Goal: Obtain resource: Download file/media

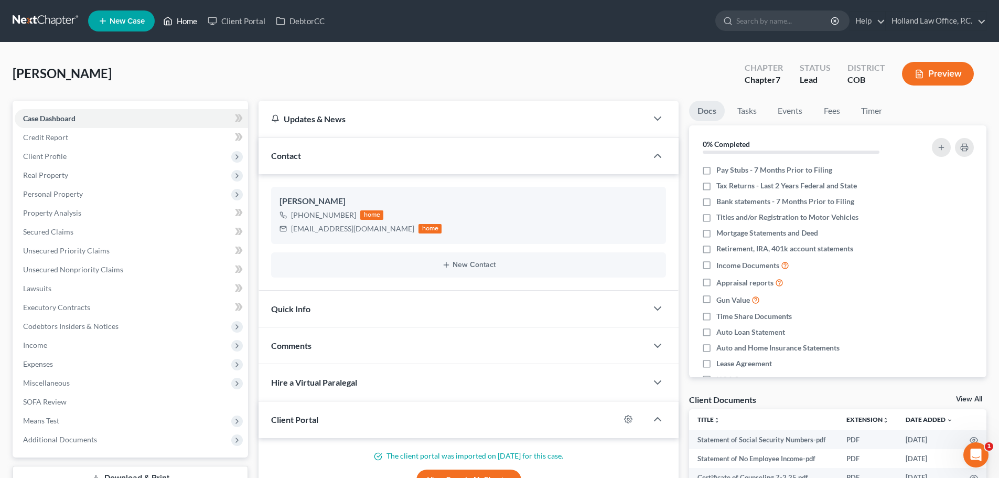
click at [188, 20] on link "Home" at bounding box center [180, 21] width 45 height 19
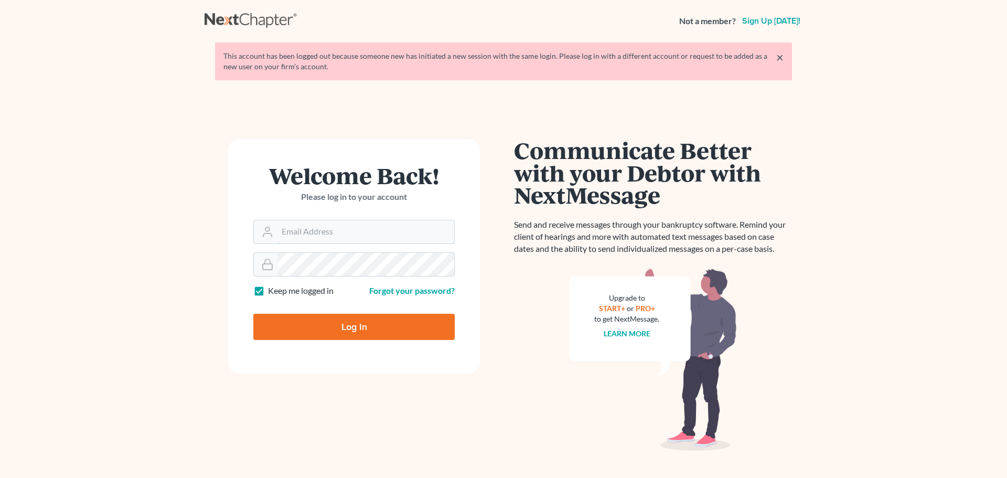
type input "[PERSON_NAME][EMAIL_ADDRESS][DOMAIN_NAME]"
click at [377, 322] on input "Log In" at bounding box center [353, 327] width 201 height 26
type input "Thinking..."
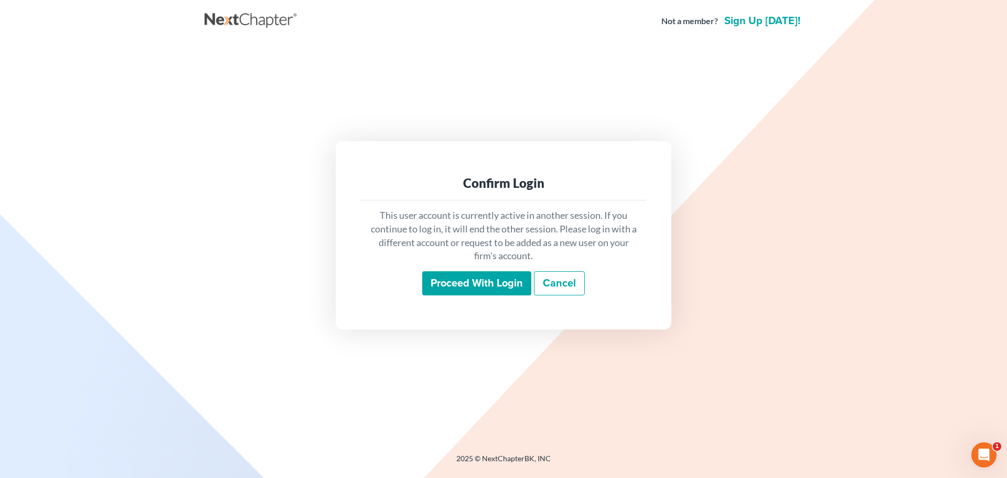
click at [431, 278] on input "Proceed with login" at bounding box center [476, 283] width 109 height 24
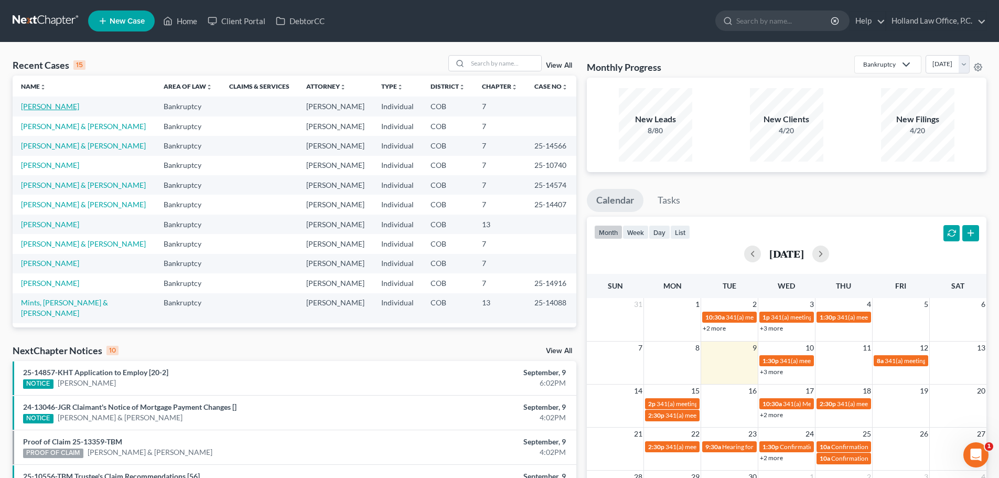
click at [44, 108] on link "[PERSON_NAME]" at bounding box center [50, 106] width 58 height 9
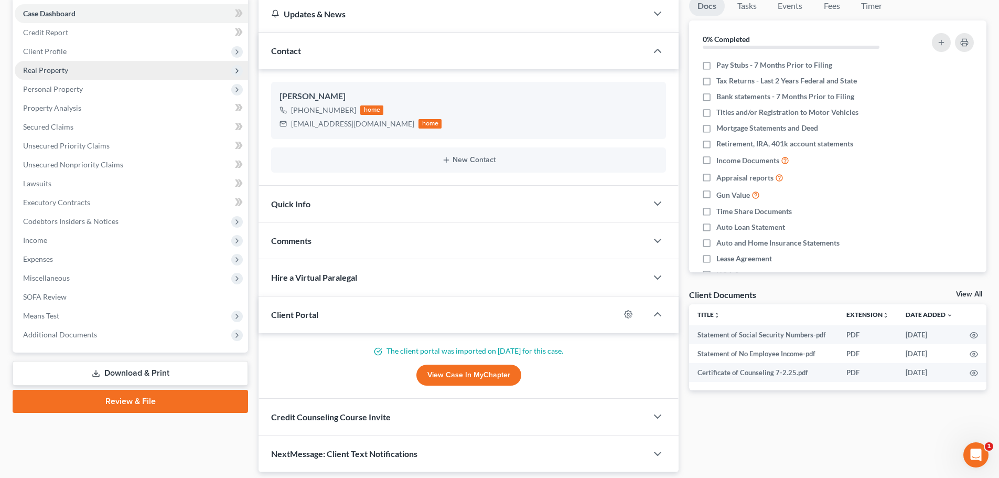
scroll to position [139, 0]
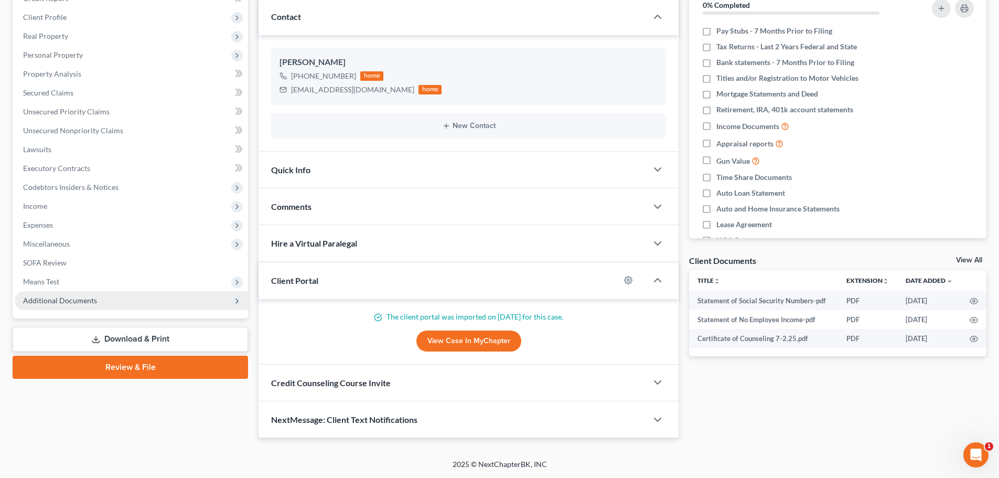
click at [47, 301] on span "Additional Documents" at bounding box center [60, 300] width 74 height 9
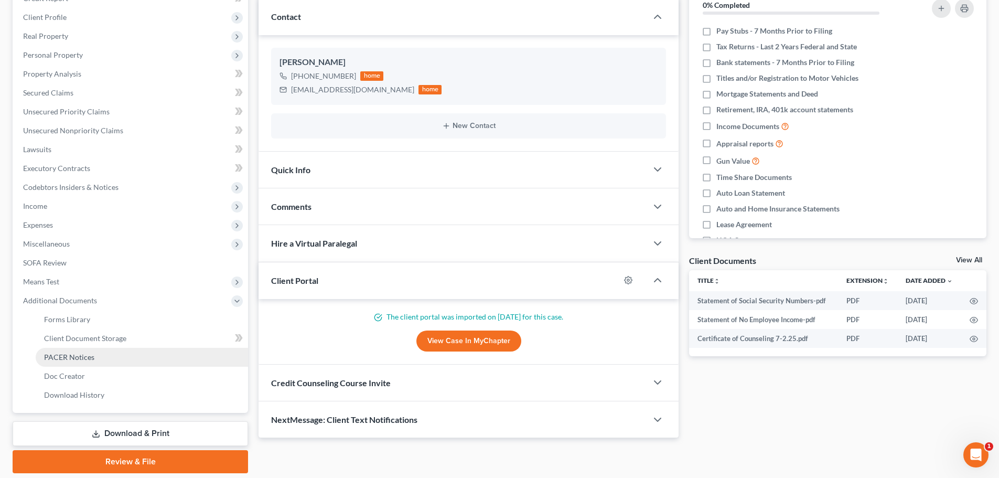
click at [55, 354] on span "PACER Notices" at bounding box center [69, 356] width 50 height 9
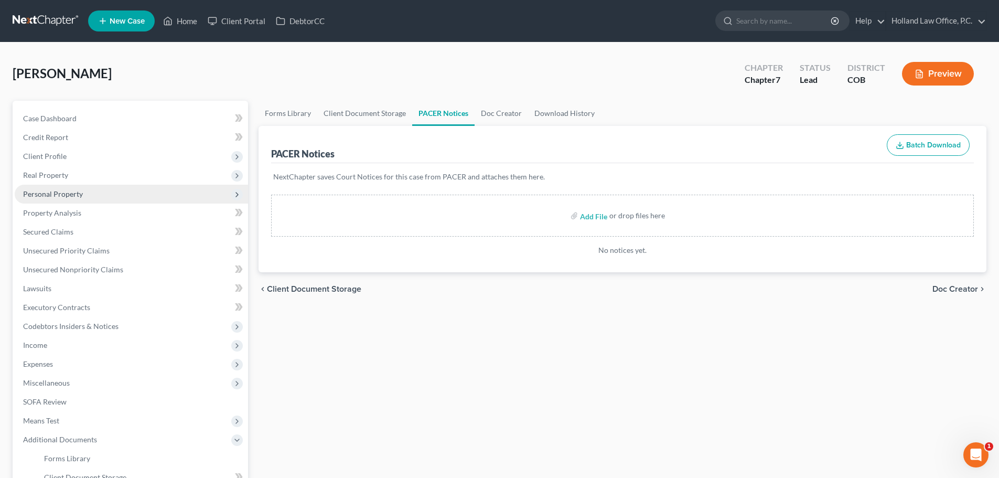
click at [55, 199] on span "Personal Property" at bounding box center [131, 194] width 233 height 19
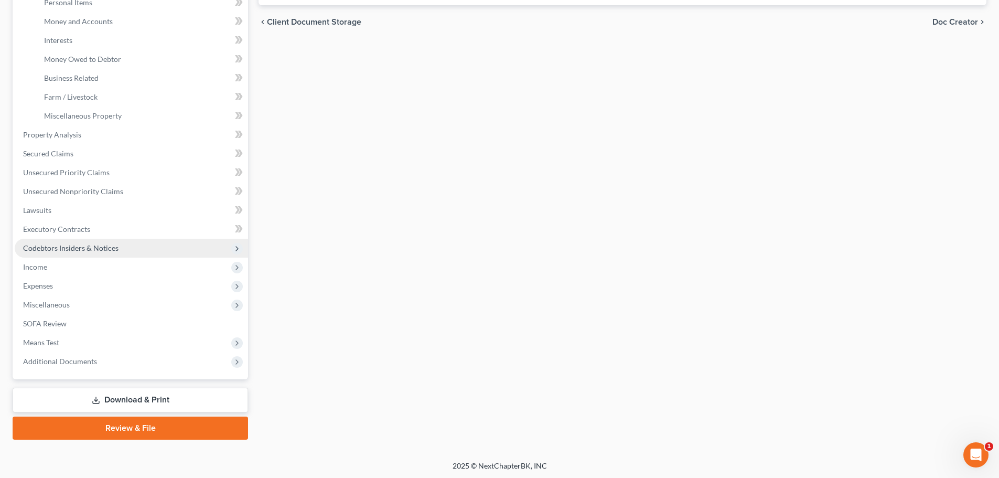
scroll to position [269, 0]
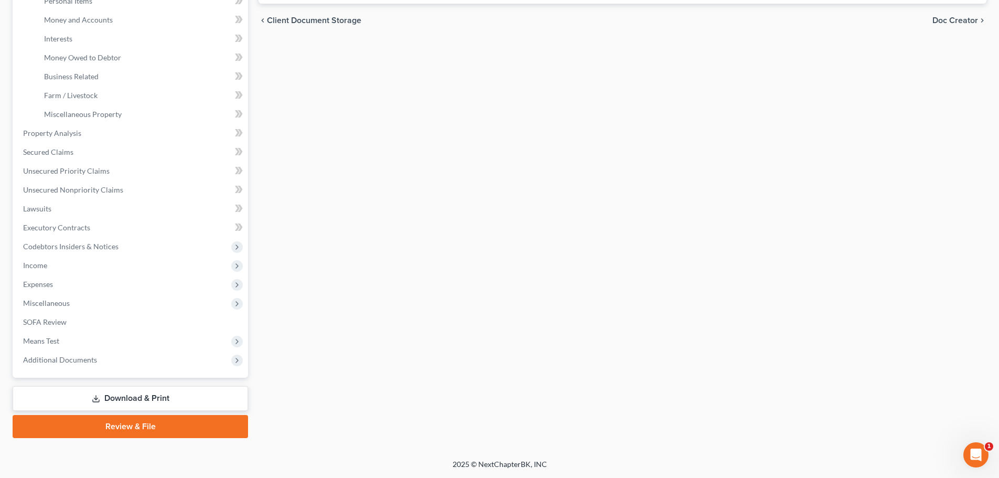
click at [143, 397] on link "Download & Print" at bounding box center [131, 398] width 236 height 25
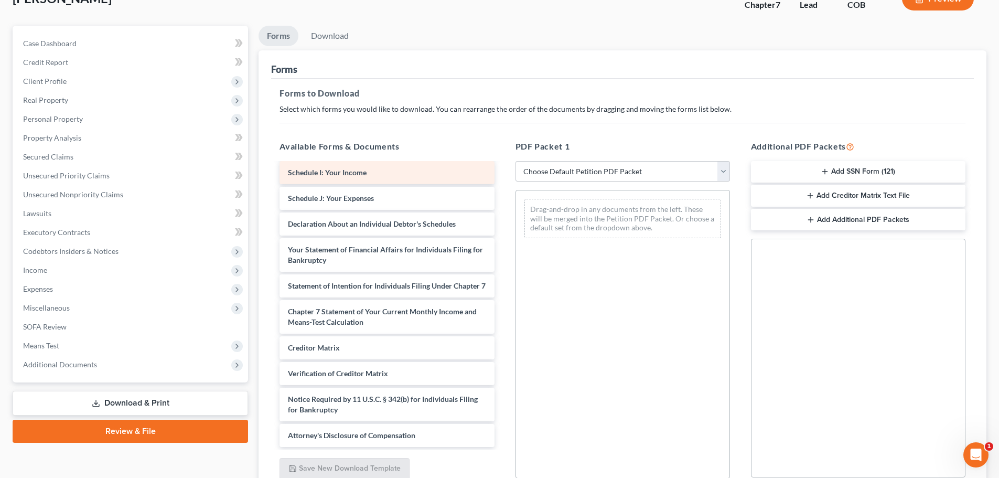
scroll to position [170, 0]
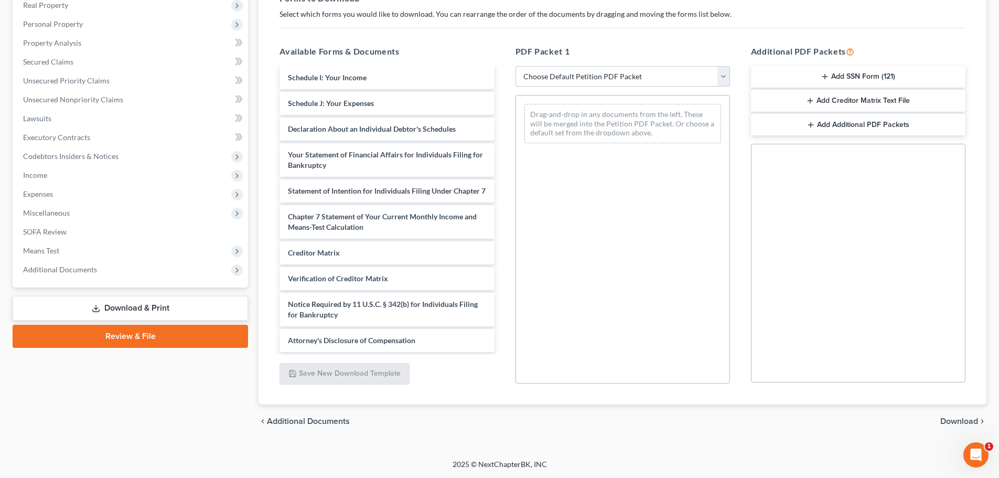
click at [187, 309] on link "Download & Print" at bounding box center [131, 308] width 236 height 25
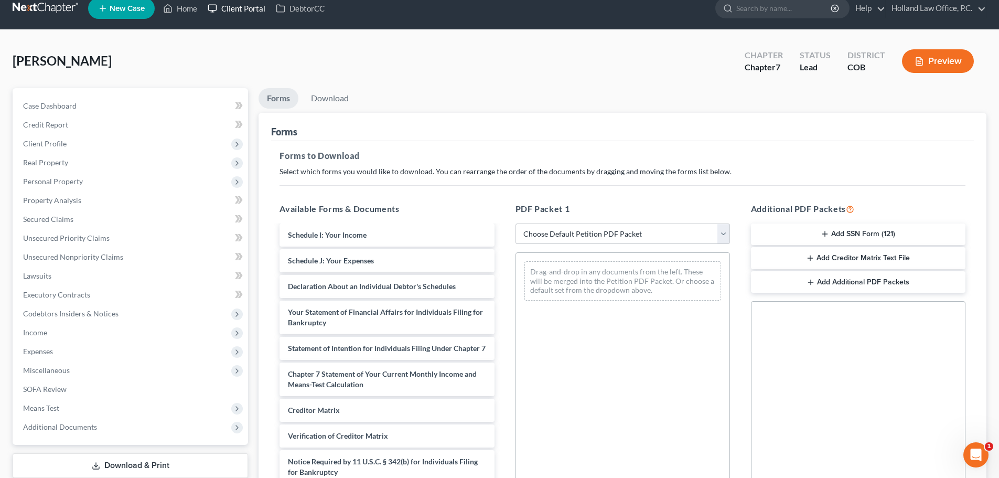
scroll to position [0, 0]
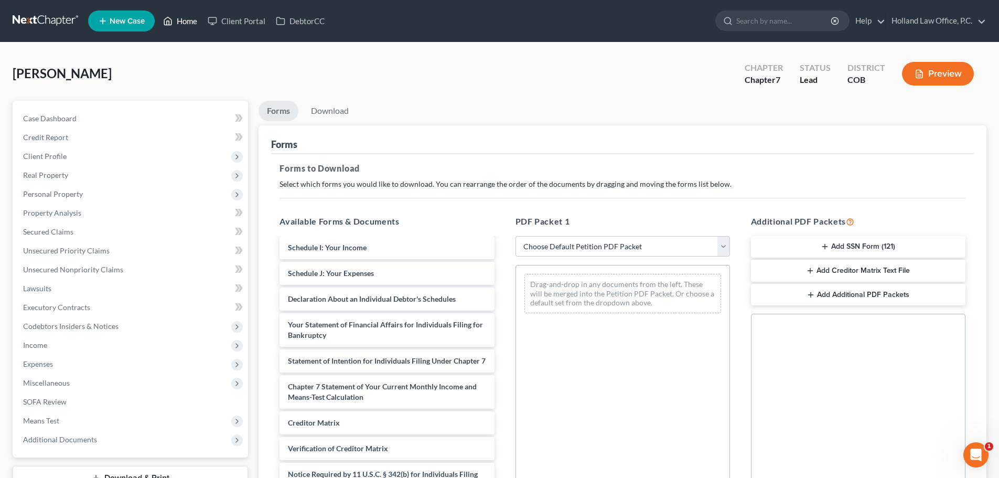
click at [195, 24] on link "Home" at bounding box center [180, 21] width 45 height 19
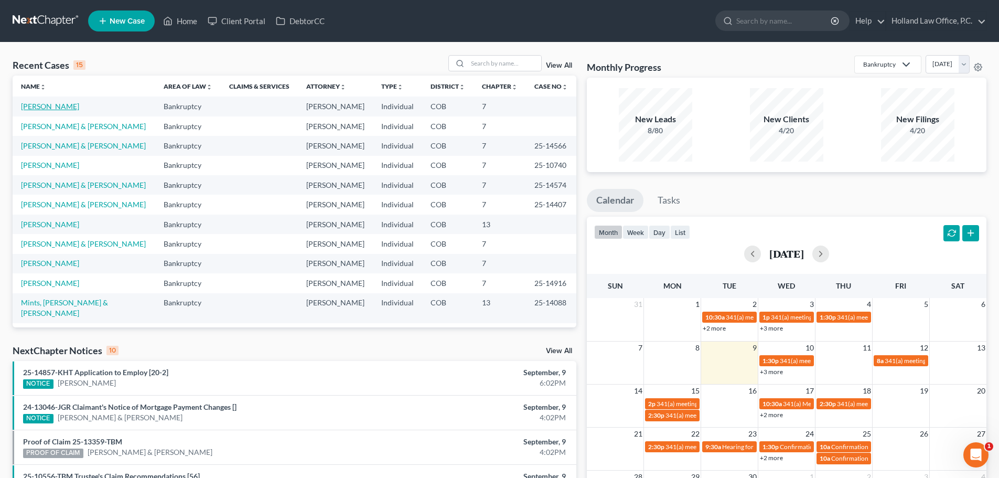
click at [42, 105] on link "[PERSON_NAME]" at bounding box center [50, 106] width 58 height 9
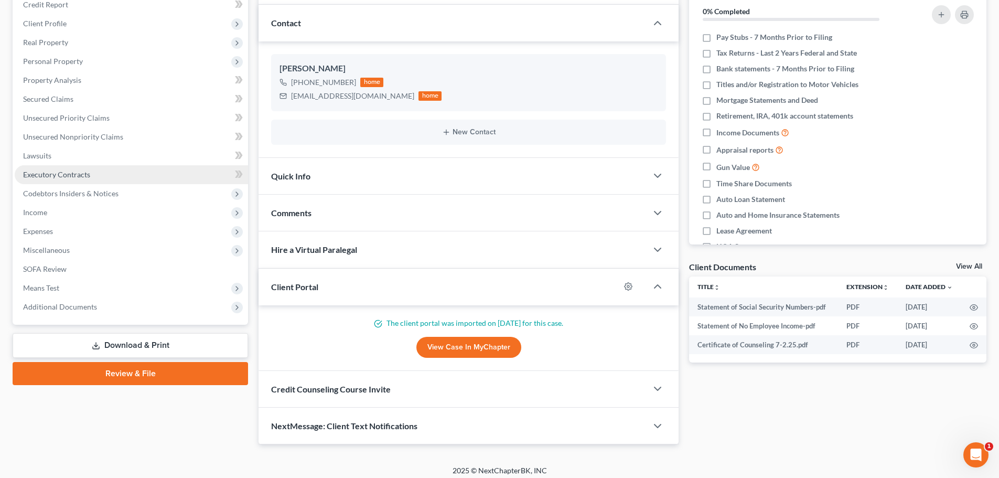
scroll to position [139, 0]
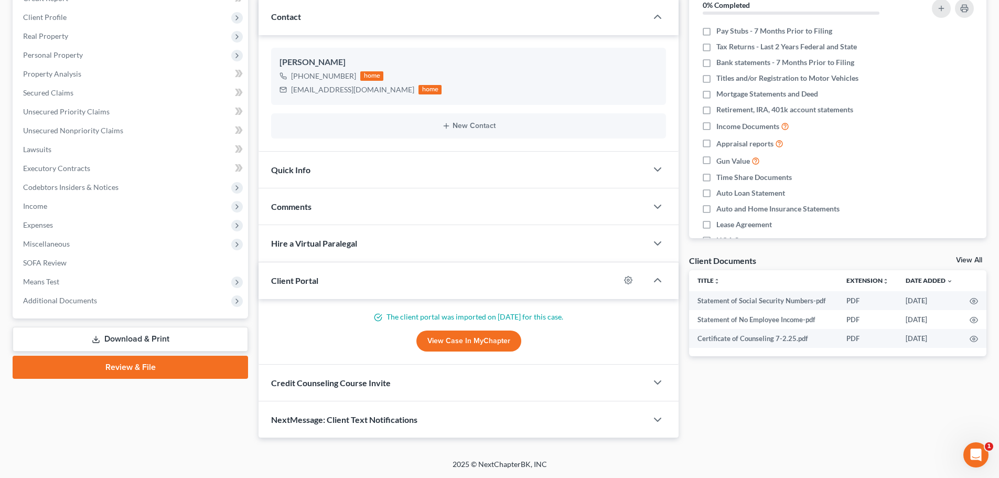
click at [155, 338] on link "Download & Print" at bounding box center [131, 339] width 236 height 25
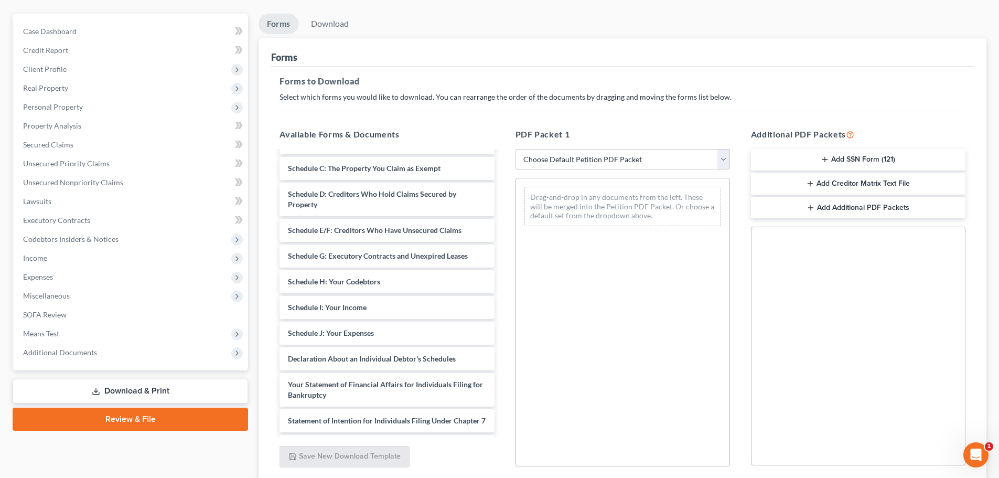
scroll to position [13, 0]
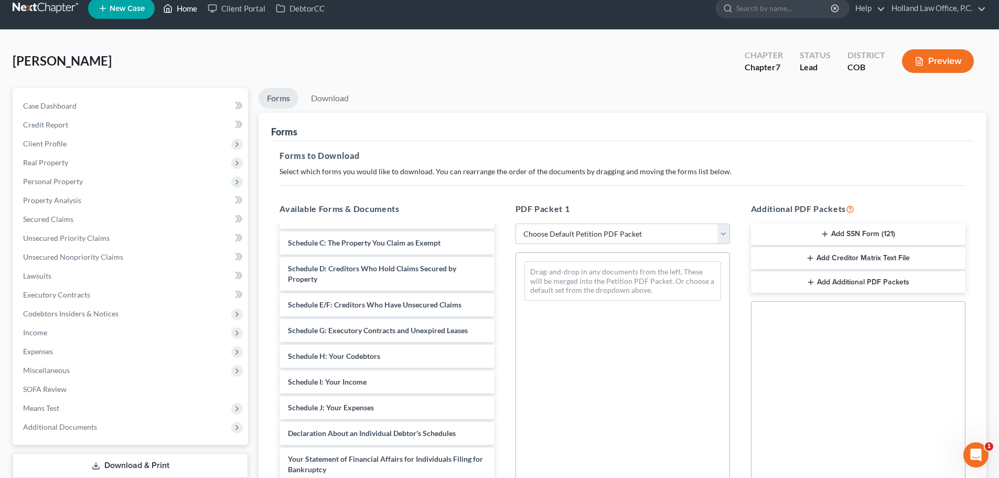
click at [185, 8] on link "Home" at bounding box center [180, 8] width 45 height 19
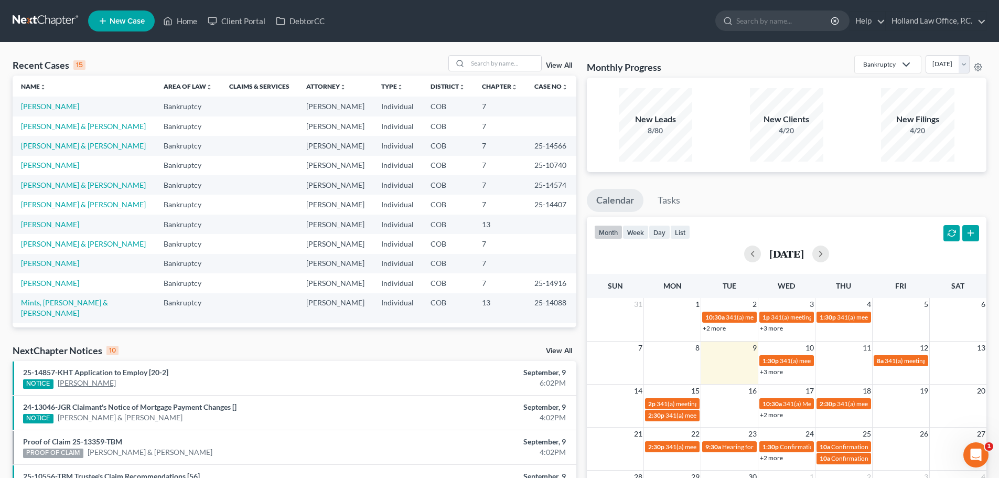
click at [86, 379] on link "[PERSON_NAME]" at bounding box center [87, 383] width 58 height 10
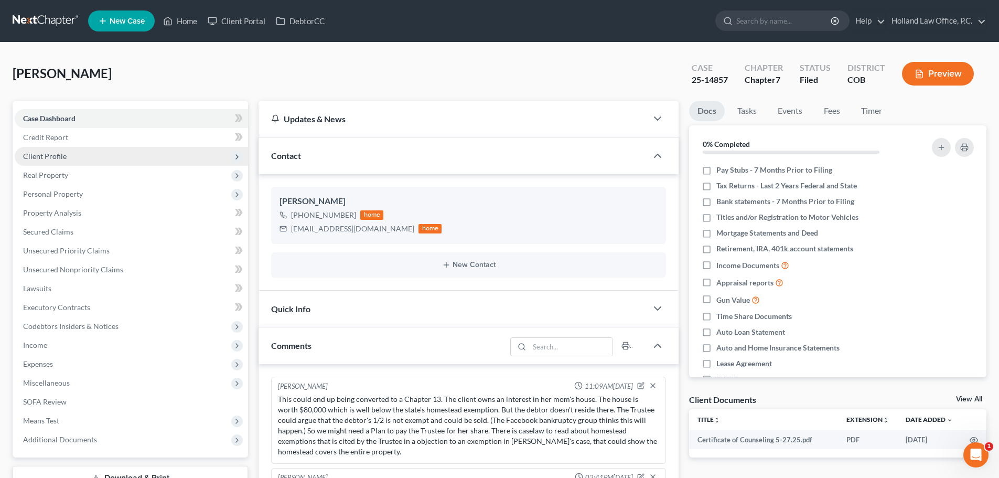
scroll to position [1620, 0]
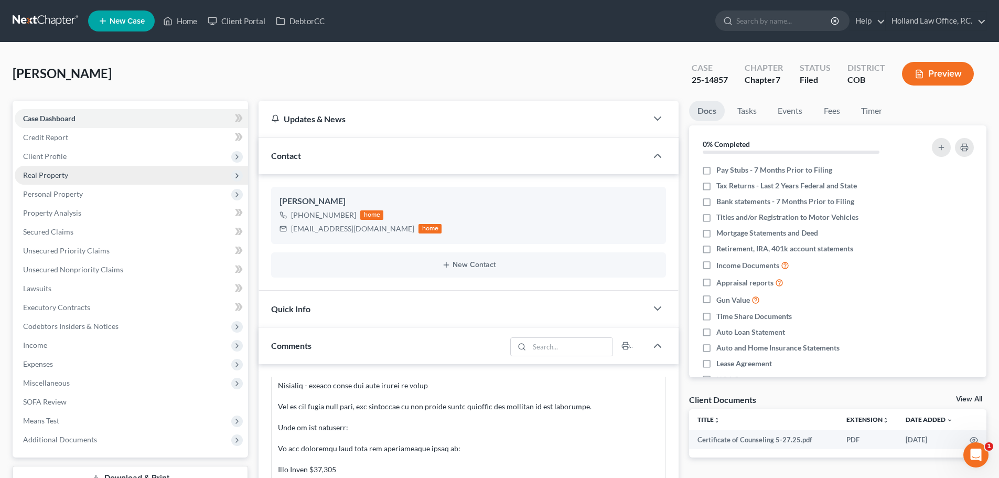
click at [55, 178] on span "Real Property" at bounding box center [45, 174] width 45 height 9
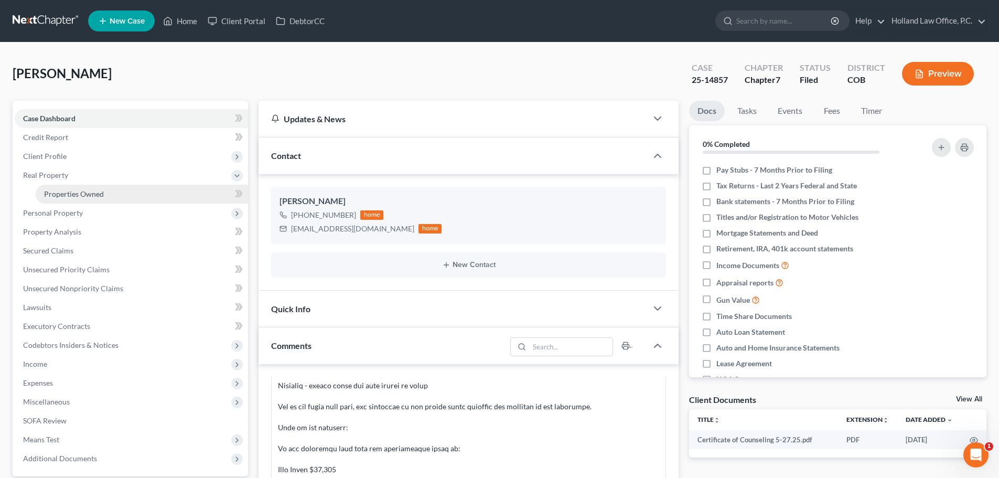
click at [59, 195] on span "Properties Owned" at bounding box center [74, 193] width 60 height 9
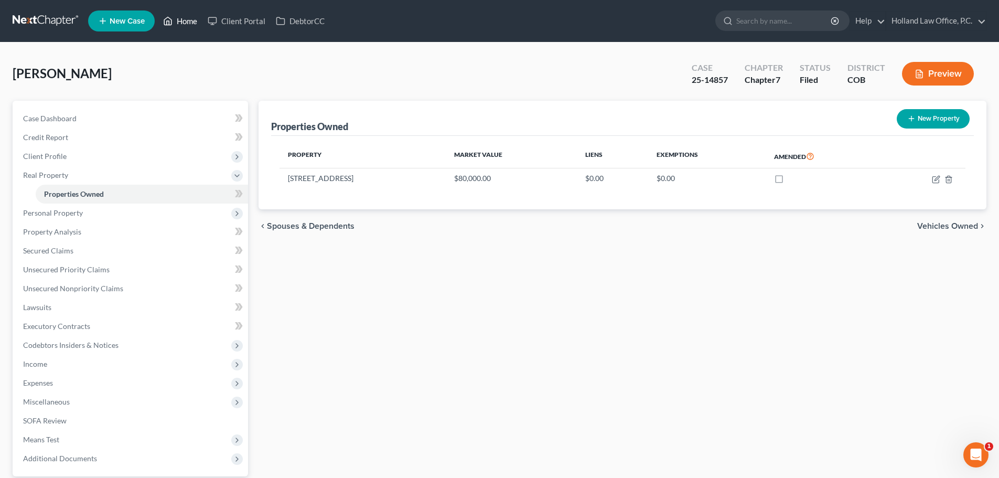
click at [193, 23] on link "Home" at bounding box center [180, 21] width 45 height 19
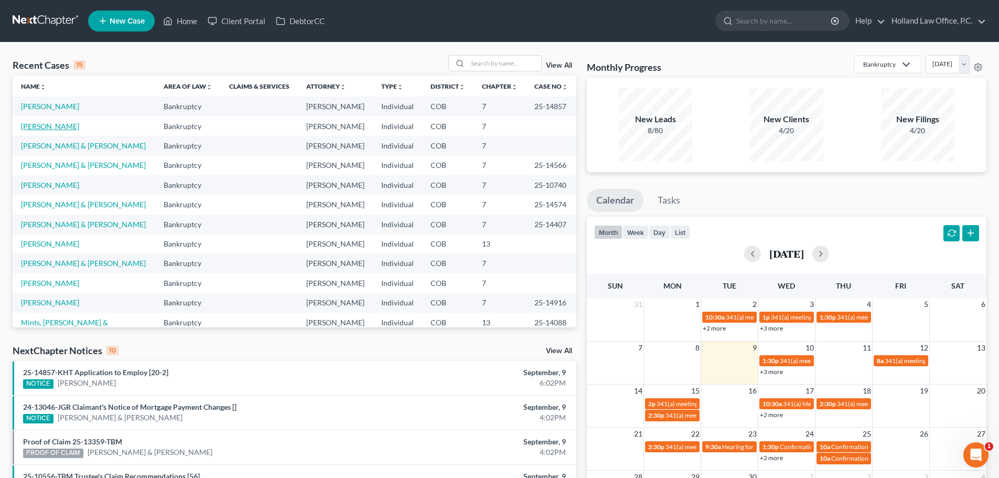
click at [47, 126] on link "[PERSON_NAME]" at bounding box center [50, 126] width 58 height 9
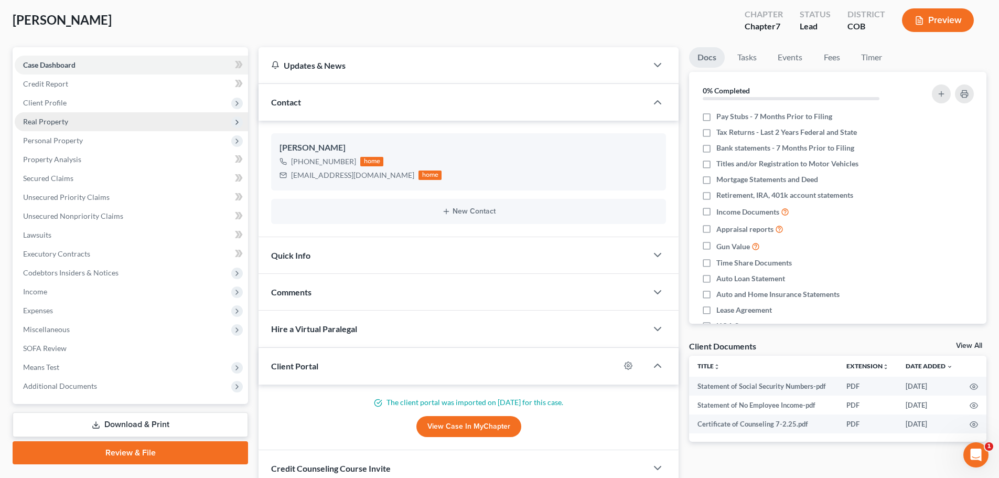
scroll to position [139, 0]
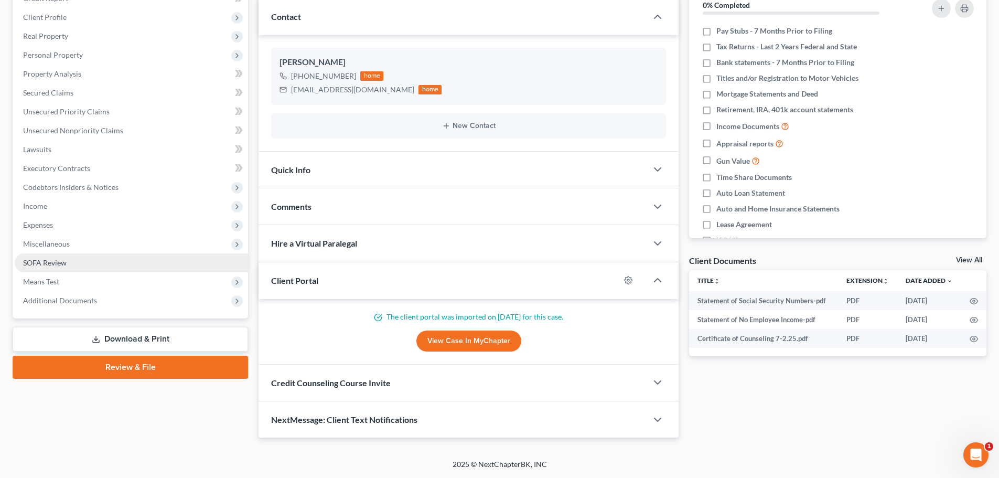
click at [49, 264] on span "SOFA Review" at bounding box center [45, 262] width 44 height 9
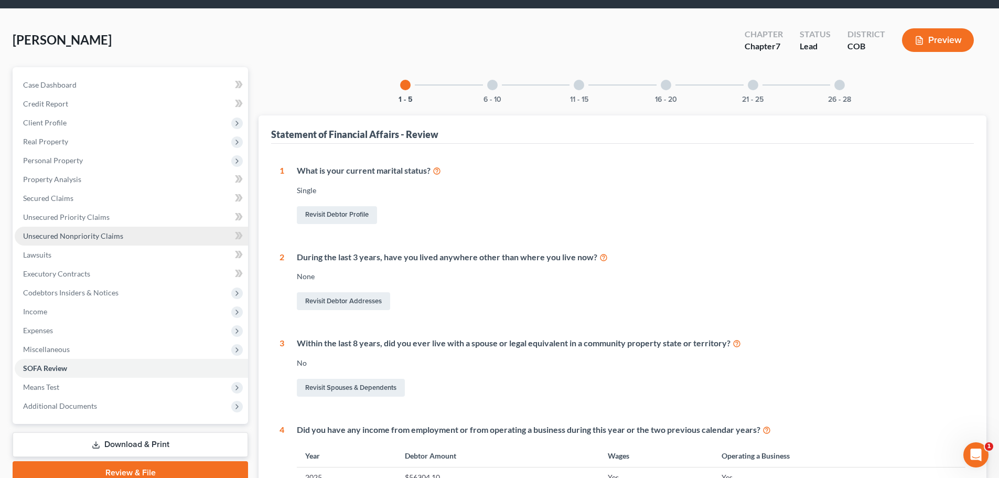
scroll to position [52, 0]
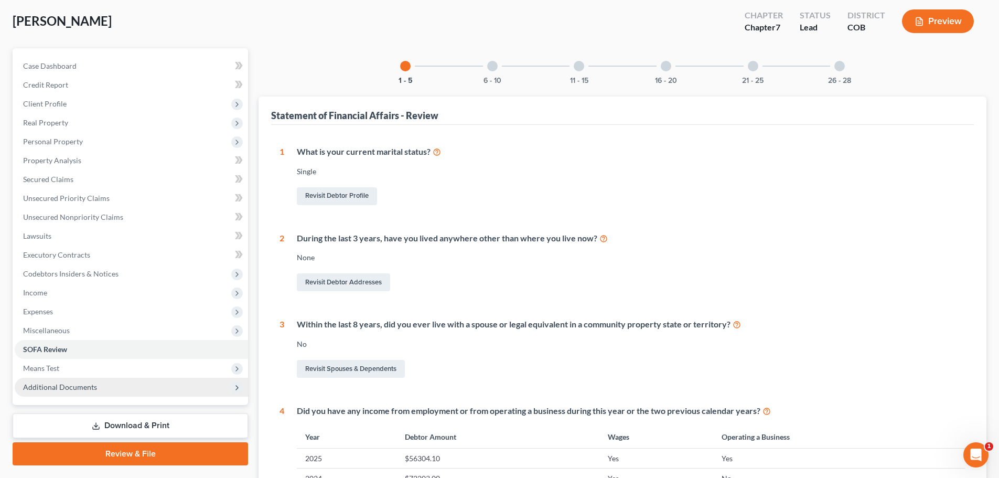
click at [90, 386] on span "Additional Documents" at bounding box center [60, 386] width 74 height 9
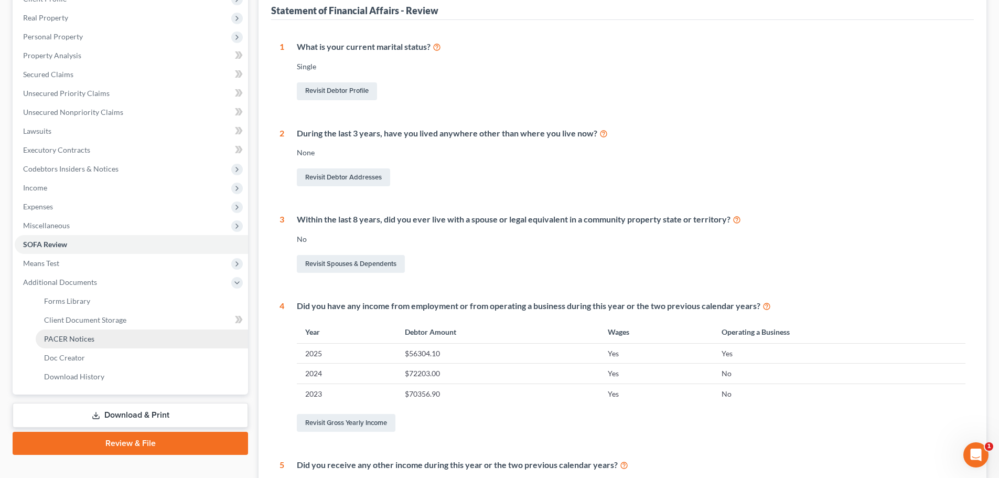
click at [91, 337] on span "PACER Notices" at bounding box center [69, 338] width 50 height 9
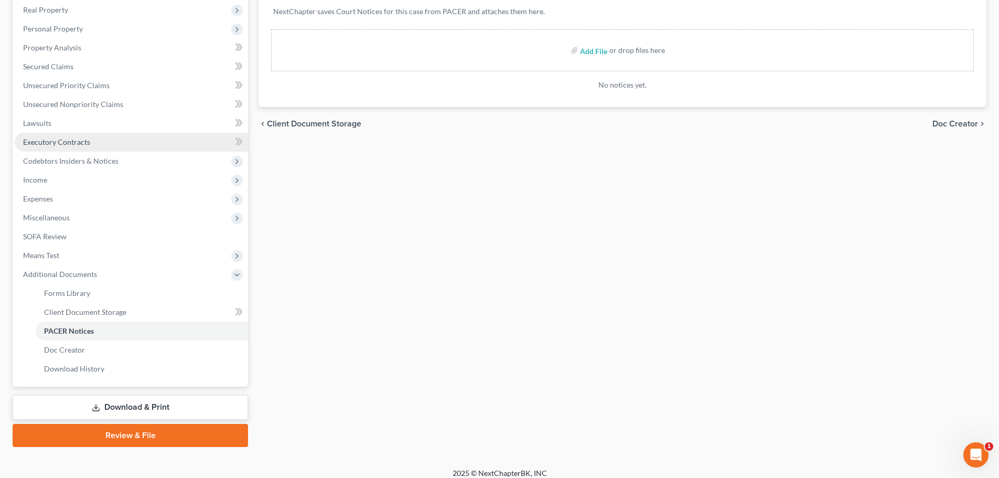
scroll to position [174, 0]
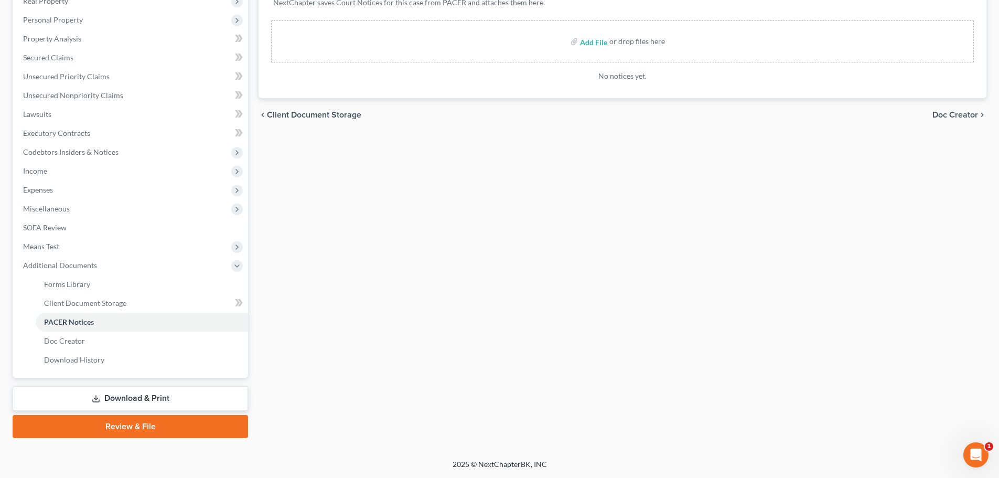
click at [186, 406] on link "Download & Print" at bounding box center [131, 398] width 236 height 25
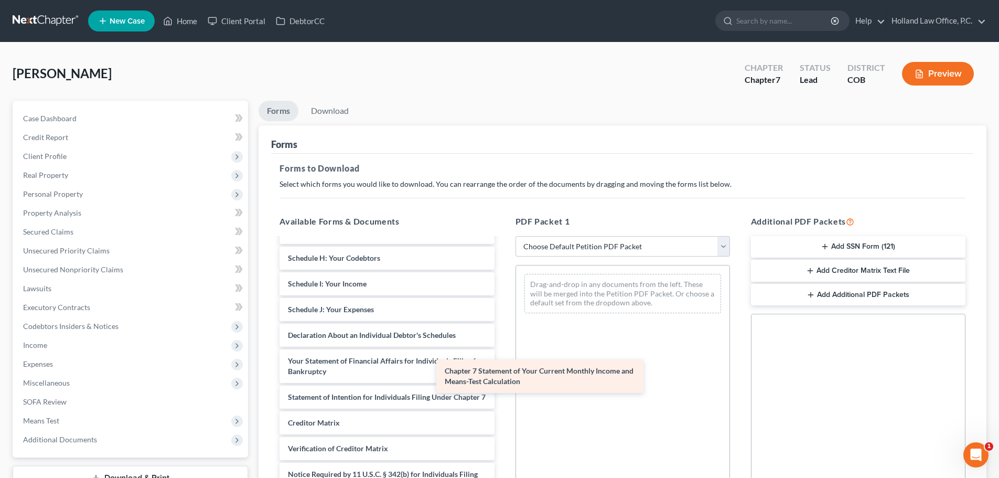
scroll to position [270, 0]
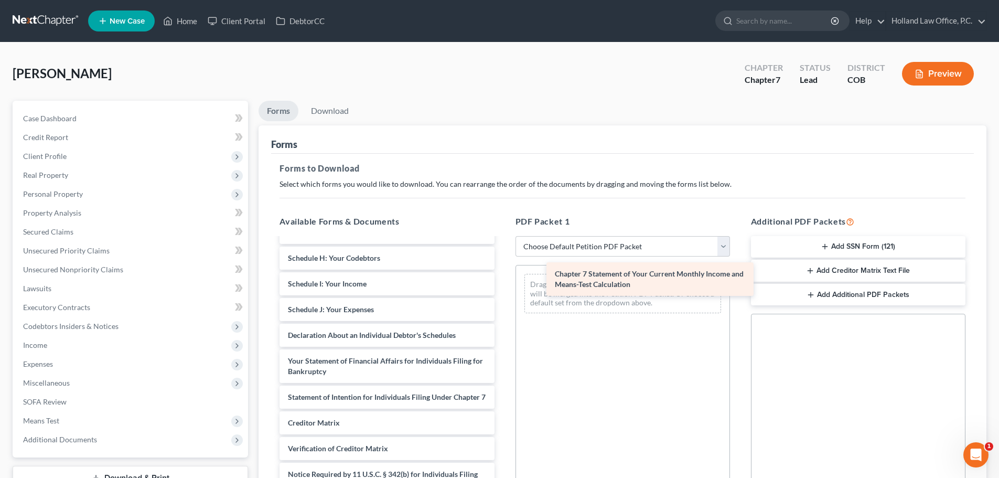
drag, startPoint x: 404, startPoint y: 382, endPoint x: 671, endPoint y: 269, distance: 289.8
click at [503, 269] on div "Chapter 7 Statement of Your Current Monthly Income and Means-Test Calculation S…" at bounding box center [386, 250] width 231 height 543
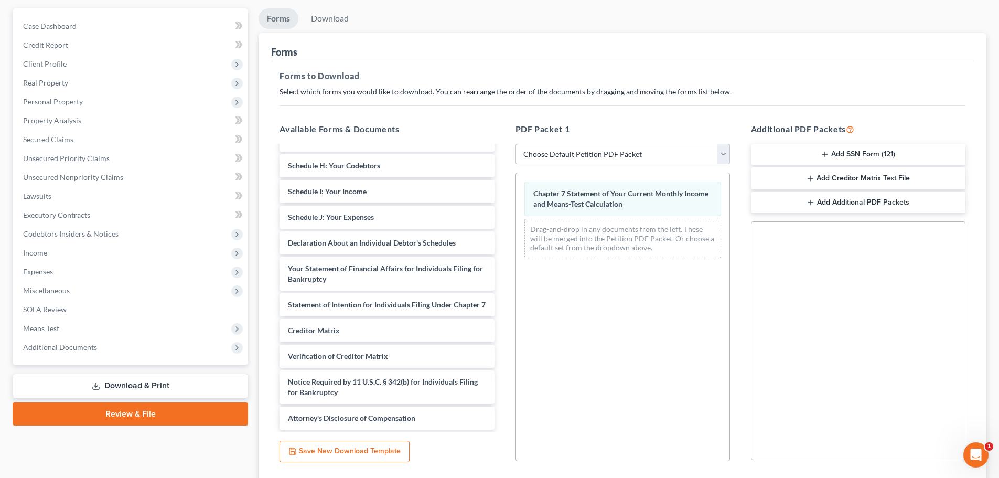
scroll to position [170, 0]
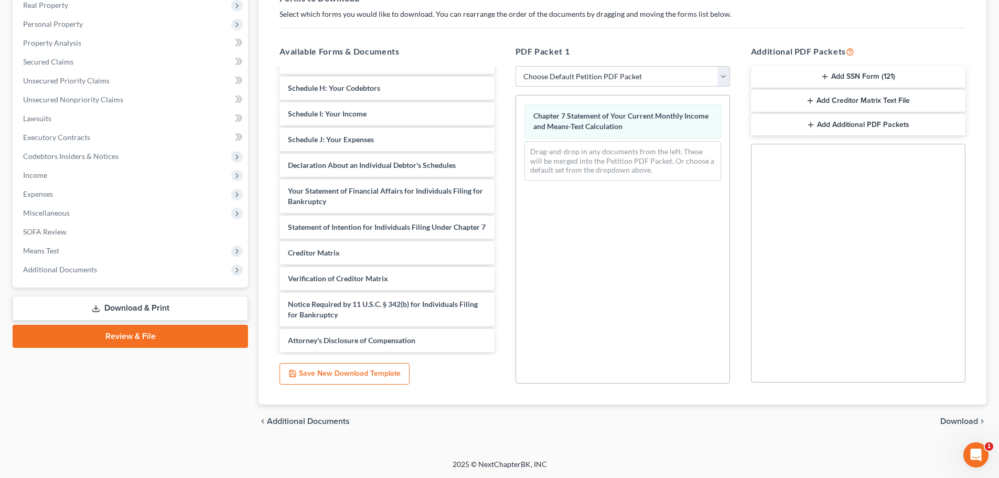
click at [961, 421] on span "Download" at bounding box center [960, 421] width 38 height 8
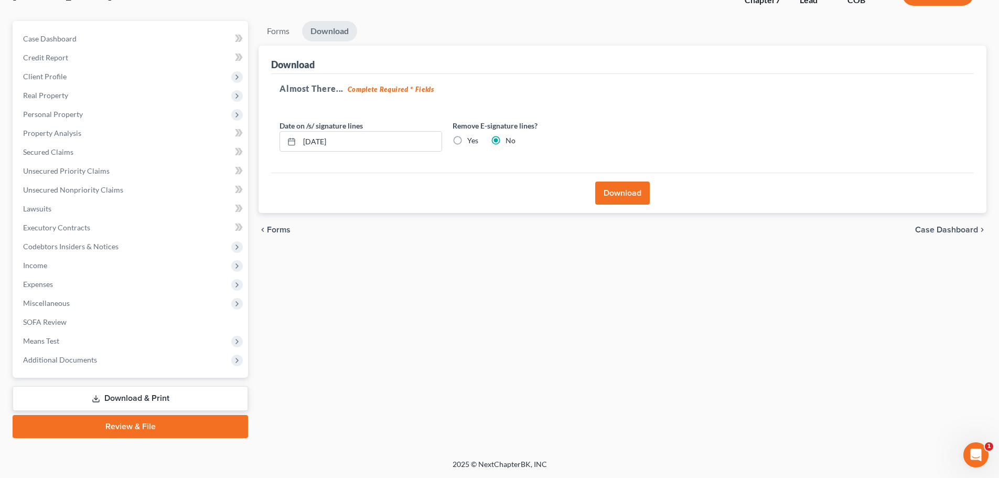
scroll to position [80, 0]
click at [616, 199] on button "Download" at bounding box center [622, 192] width 55 height 23
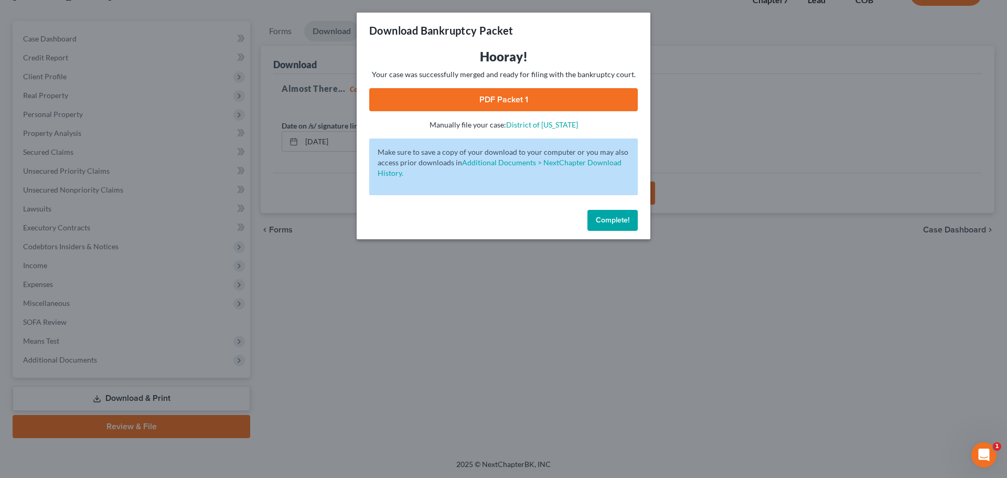
click at [473, 93] on link "PDF Packet 1" at bounding box center [503, 99] width 269 height 23
click at [611, 215] on button "Complete!" at bounding box center [612, 220] width 50 height 21
